Goal: Entertainment & Leisure: Consume media (video, audio)

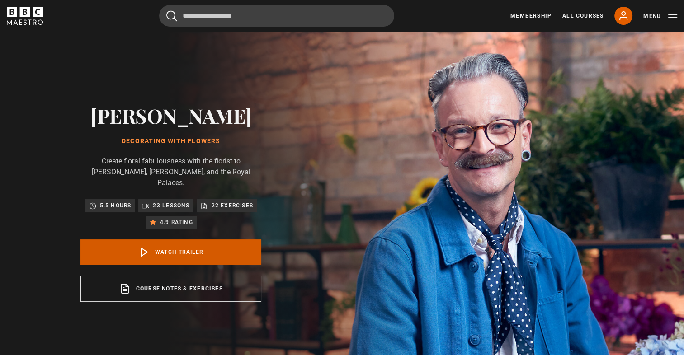
click at [165, 241] on link "Watch Trailer" at bounding box center [170, 252] width 181 height 25
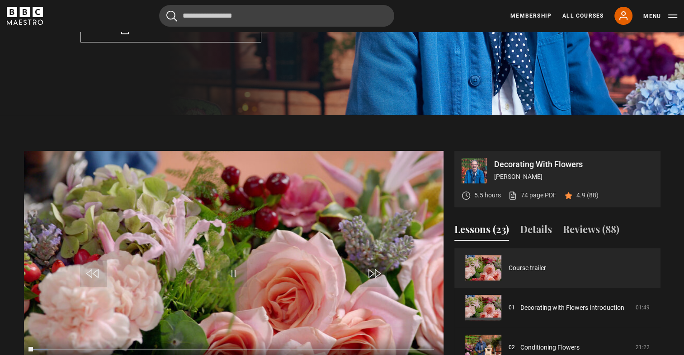
scroll to position [364, 0]
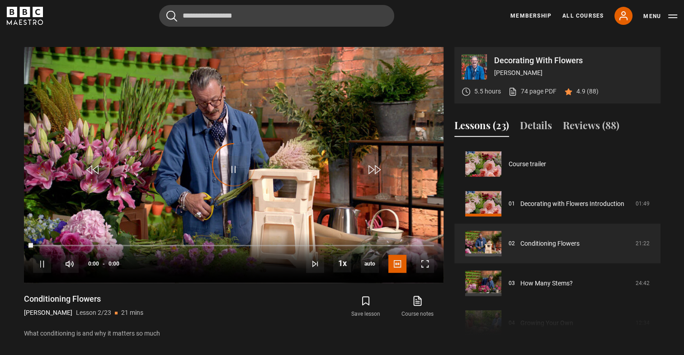
scroll to position [40, 0]
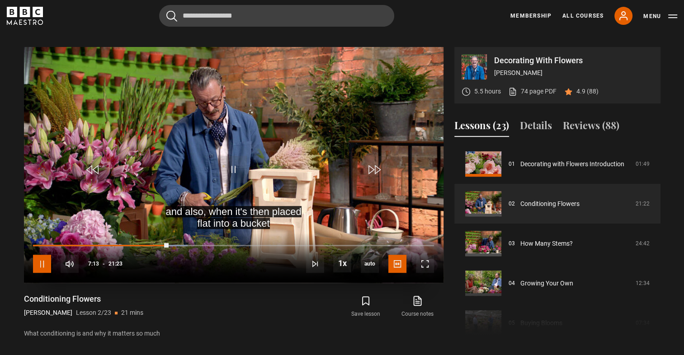
click at [42, 255] on span "Video Player" at bounding box center [42, 264] width 18 height 18
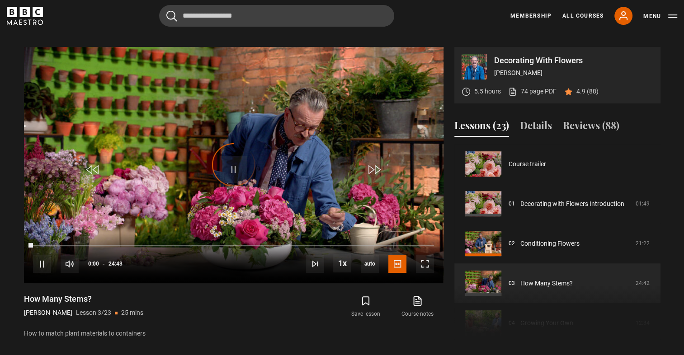
scroll to position [80, 0]
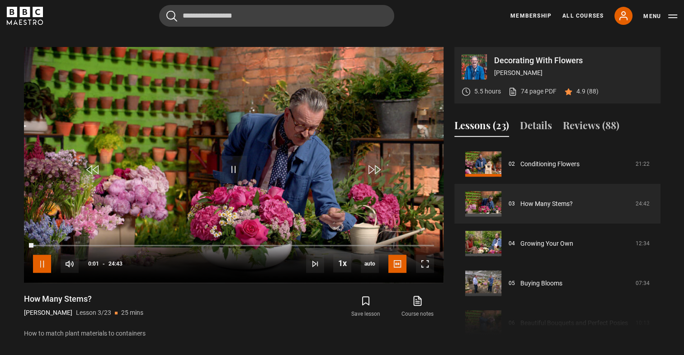
click at [42, 255] on span "Video Player" at bounding box center [42, 264] width 18 height 18
